Goal: Task Accomplishment & Management: Use online tool/utility

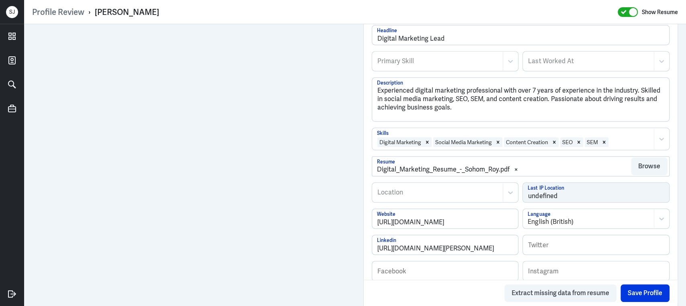
scroll to position [1029, 0]
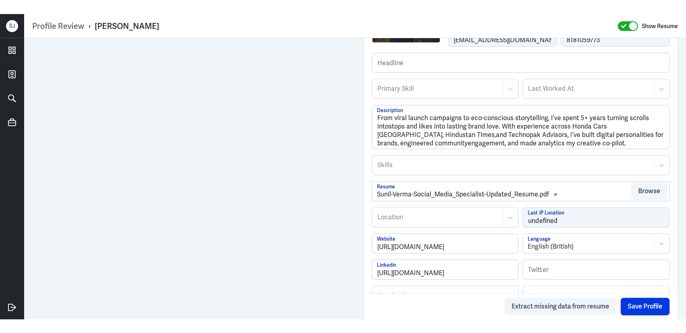
scroll to position [429, 0]
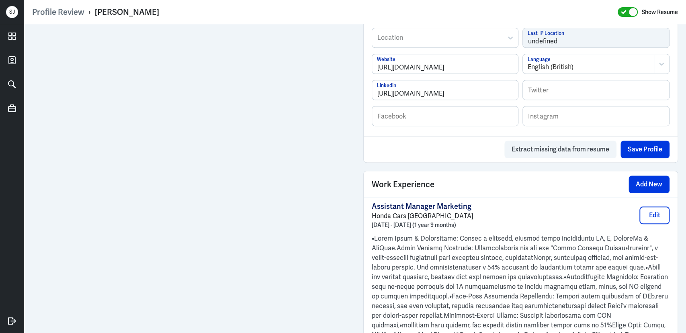
click at [328, 7] on div "Profile Review › [PERSON_NAME] Show Resume" at bounding box center [355, 12] width 646 height 10
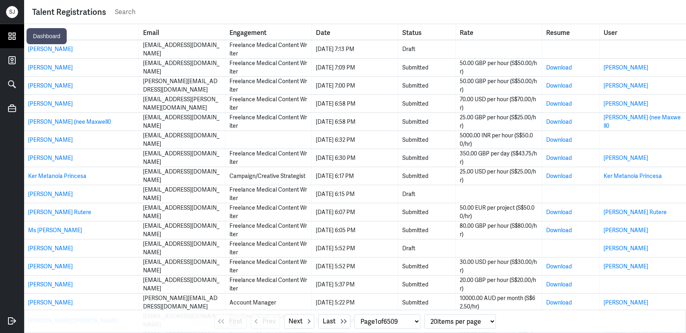
click at [7, 34] on icon at bounding box center [12, 36] width 12 height 12
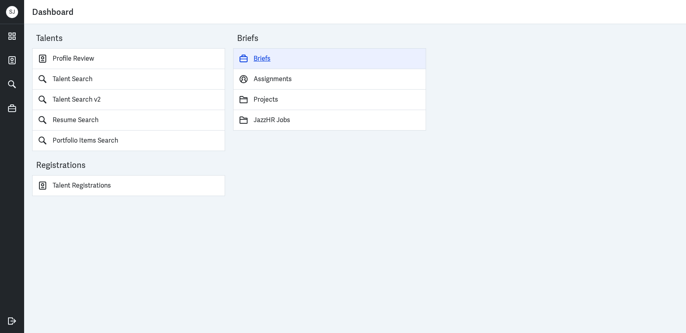
click at [263, 57] on link "Briefs" at bounding box center [329, 58] width 193 height 21
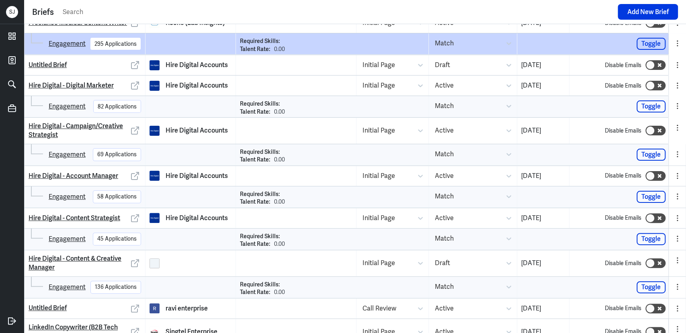
scroll to position [78, 0]
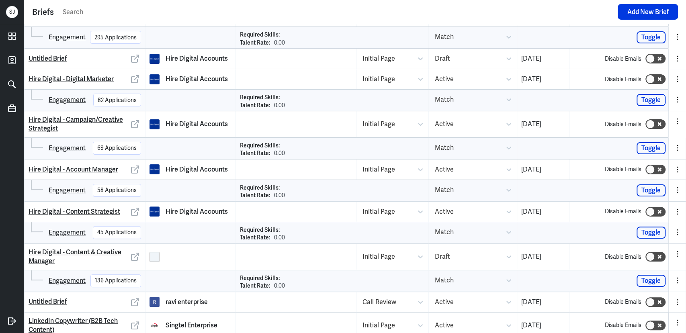
click at [487, 8] on input "text" at bounding box center [338, 12] width 552 height 12
click at [565, 10] on input "text" at bounding box center [338, 12] width 552 height 12
click at [2, 177] on div at bounding box center [12, 215] width 24 height 189
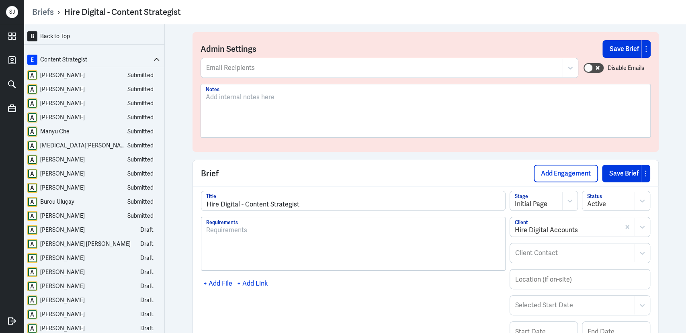
click at [148, 14] on div "Hire Digital - Content Strategist" at bounding box center [122, 12] width 117 height 10
click at [143, 15] on div "Hire Digital - Content Strategist" at bounding box center [122, 12] width 117 height 10
drag, startPoint x: 112, startPoint y: 12, endPoint x: 169, endPoint y: 15, distance: 56.8
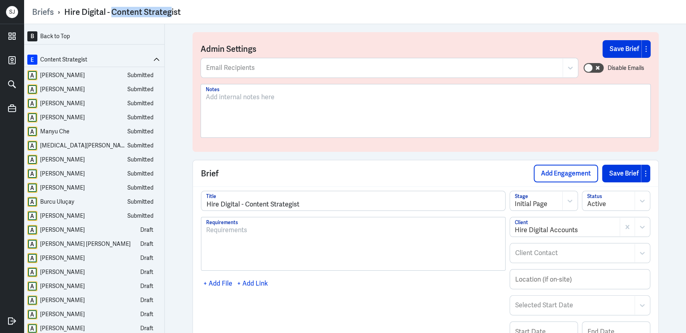
click at [169, 15] on div "Hire Digital - Content Strategist" at bounding box center [122, 12] width 117 height 10
click at [187, 11] on div "Briefs › Hire Digital - Content Strategist" at bounding box center [355, 12] width 646 height 10
copy div "Content Strategist"
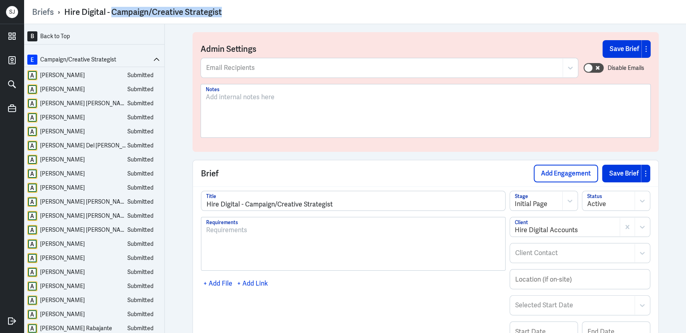
drag, startPoint x: 112, startPoint y: 11, endPoint x: 224, endPoint y: 10, distance: 112.6
click at [224, 10] on div "Briefs › Hire Digital - Campaign/Creative Strategist" at bounding box center [355, 12] width 646 height 10
copy div "Campaign/Creative Strategist"
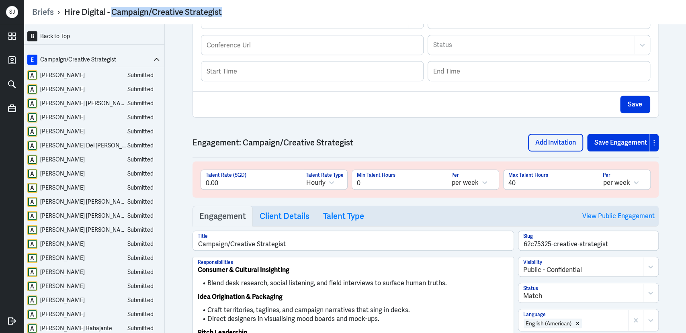
scroll to position [409, 0]
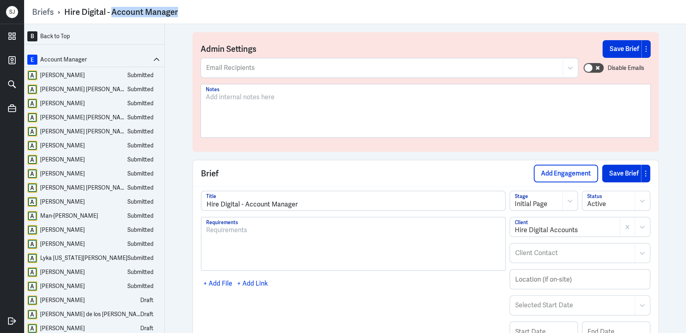
drag, startPoint x: 113, startPoint y: 10, endPoint x: 179, endPoint y: 19, distance: 66.9
click at [179, 19] on div "Briefs › Hire Digital - Account Manager" at bounding box center [355, 12] width 646 height 16
copy div "Account Manager"
